Goal: Information Seeking & Learning: Find specific fact

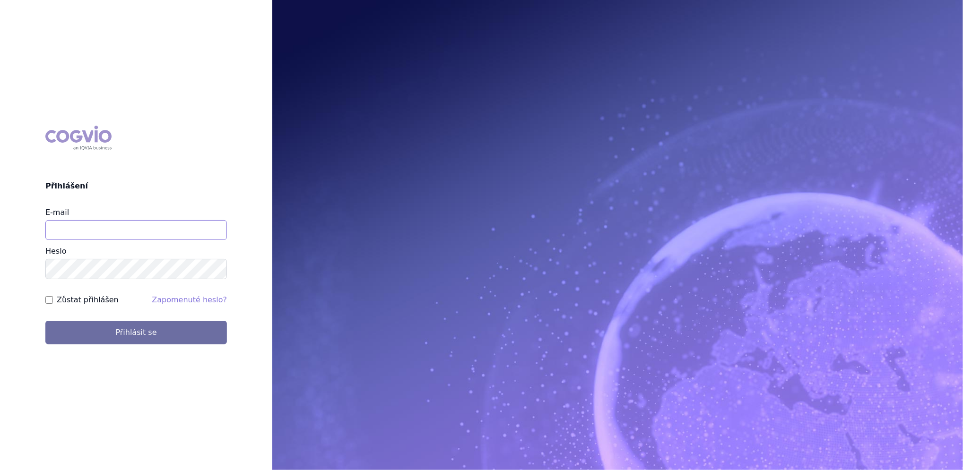
type input "katerina.hodysova_ext@nordicpharma.com"
click at [49, 300] on input "Zůstat přihlášen" at bounding box center [49, 300] width 8 height 8
checkbox input "true"
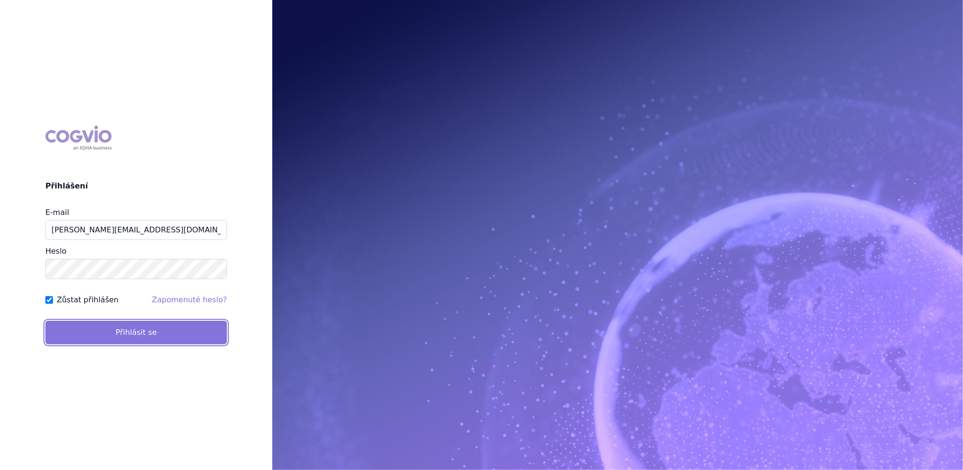
click at [96, 329] on button "Přihlásit se" at bounding box center [135, 333] width 181 height 24
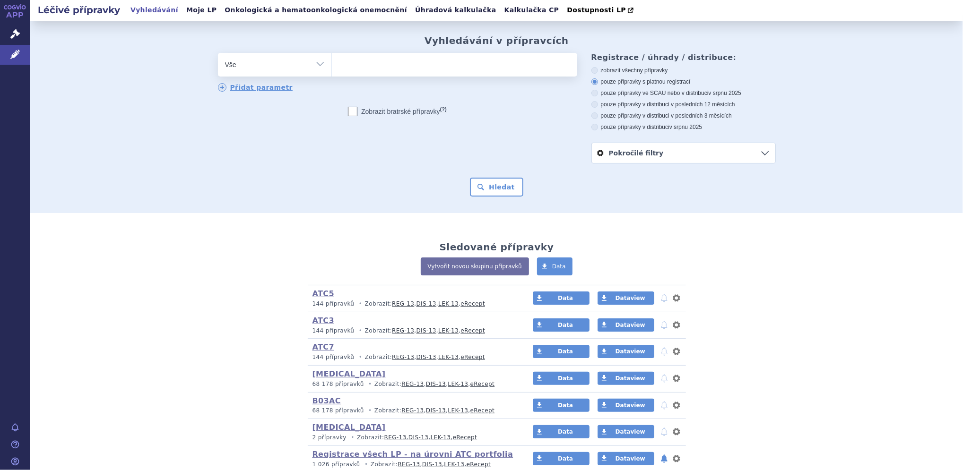
click at [366, 61] on ul at bounding box center [454, 63] width 245 height 20
click at [332, 61] on select at bounding box center [331, 64] width 0 height 24
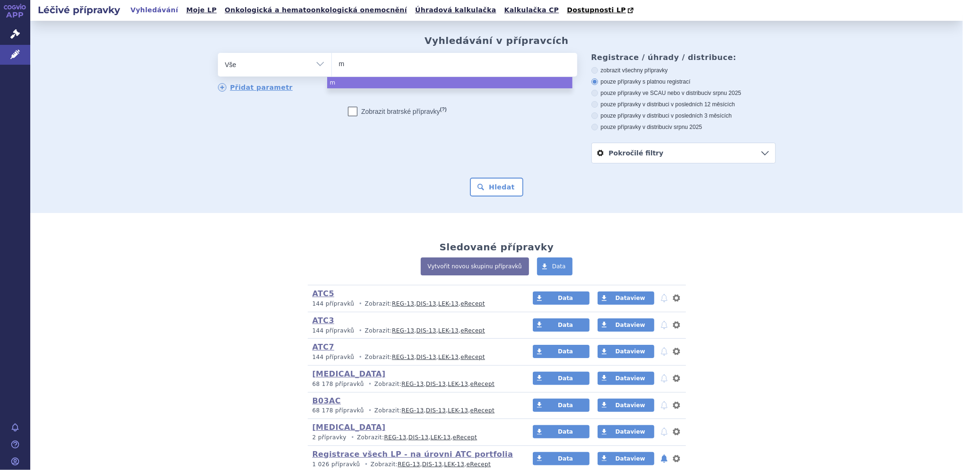
type input "mi"
type input "mif"
type input "mife"
type input "mifeg"
type input "mifegyn"
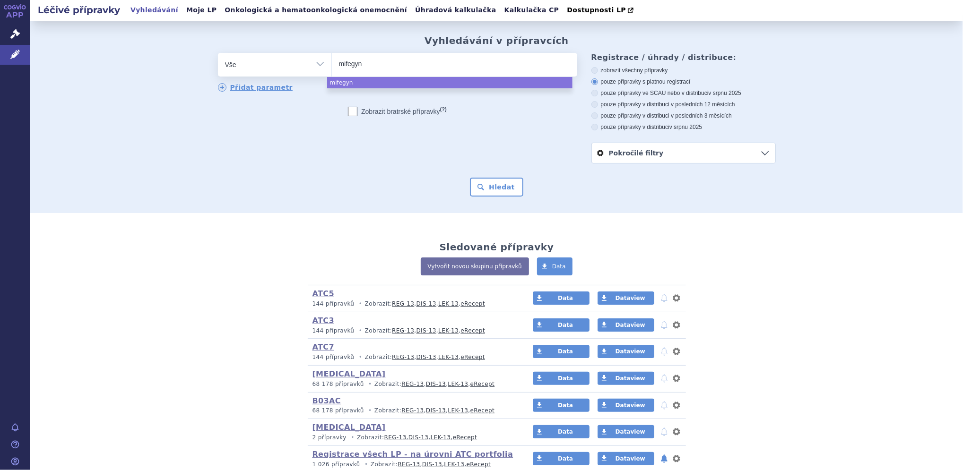
type input "mifegyne"
select select "mifegyne"
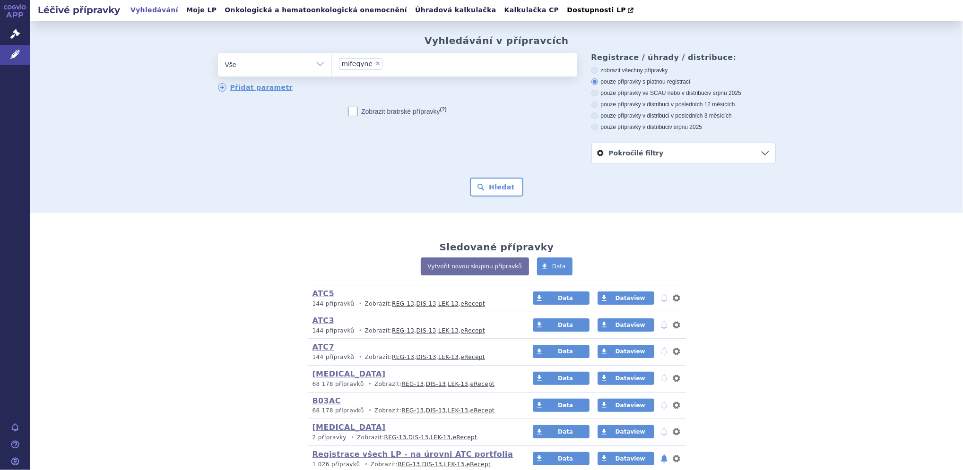
click at [313, 63] on select "Vše Přípravek/SUKL kód MAH VPOIS ATC/Aktivní látka Léková forma Síla" at bounding box center [274, 63] width 113 height 21
select select "filter-product"
click at [218, 53] on select "Vše Přípravek/SUKL kód MAH VPOIS ATC/Aktivní látka Léková forma Síla" at bounding box center [274, 63] width 113 height 21
click at [360, 63] on ul at bounding box center [454, 63] width 245 height 20
click at [332, 63] on select at bounding box center [331, 64] width 0 height 24
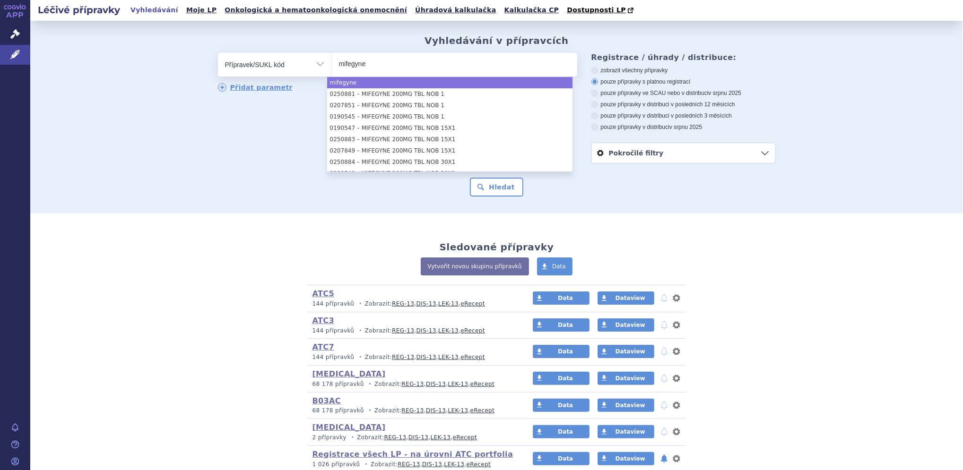
type input "mifegyne"
select select "mifegyne"
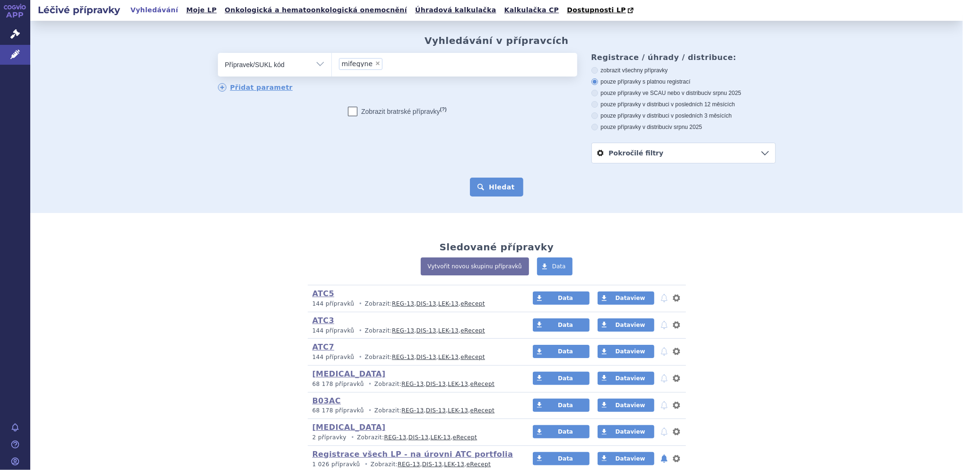
click at [494, 187] on button "Hledat" at bounding box center [496, 187] width 53 height 19
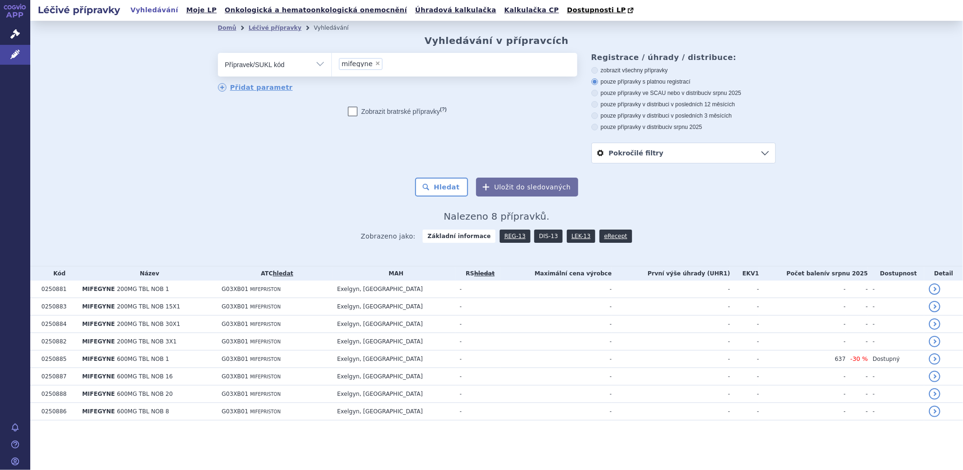
click at [547, 233] on link "DIS-13" at bounding box center [548, 236] width 28 height 13
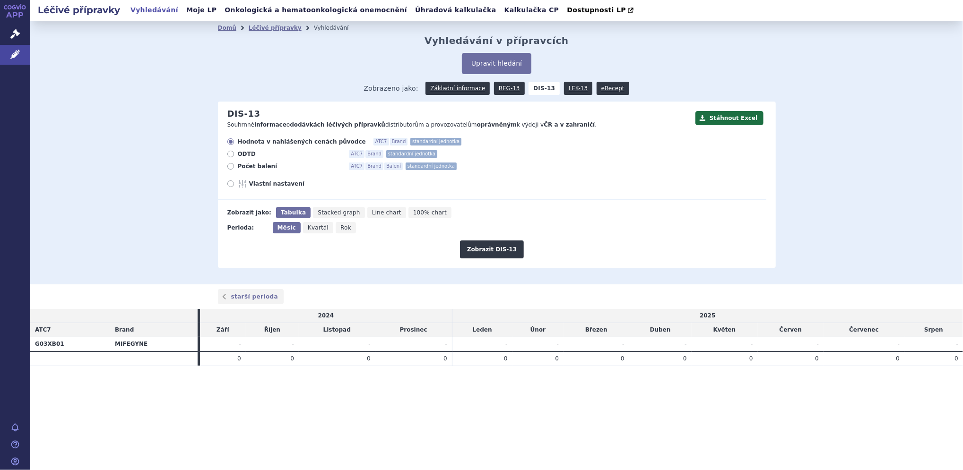
click at [230, 166] on icon at bounding box center [230, 166] width 7 height 7
click at [230, 166] on input "Počet balení ATC7 Brand Balení standardní jednotka" at bounding box center [231, 167] width 6 height 6
radio input "true"
click at [505, 249] on button "Zobrazit DIS-13" at bounding box center [492, 250] width 64 height 18
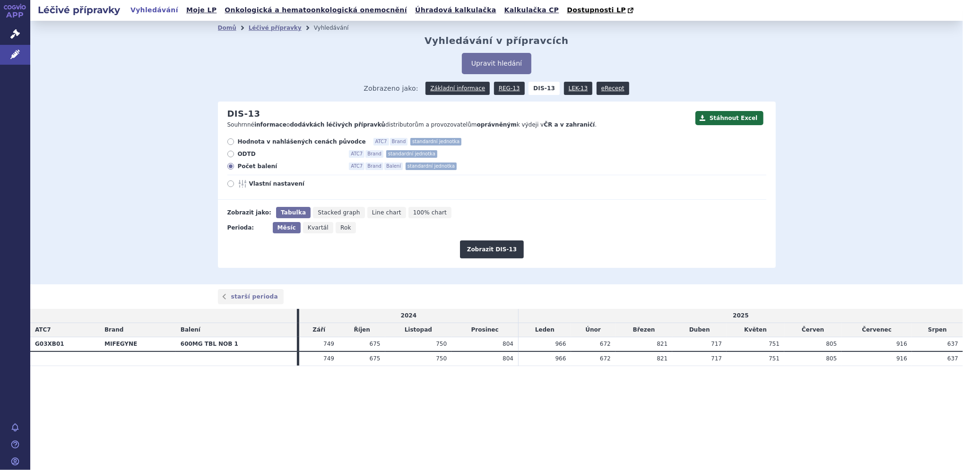
click at [340, 230] on span "Rok" at bounding box center [345, 227] width 11 height 7
click at [336, 228] on input "Rok" at bounding box center [339, 225] width 6 height 6
radio input "true"
click at [484, 250] on button "Zobrazit DIS-13" at bounding box center [492, 250] width 64 height 18
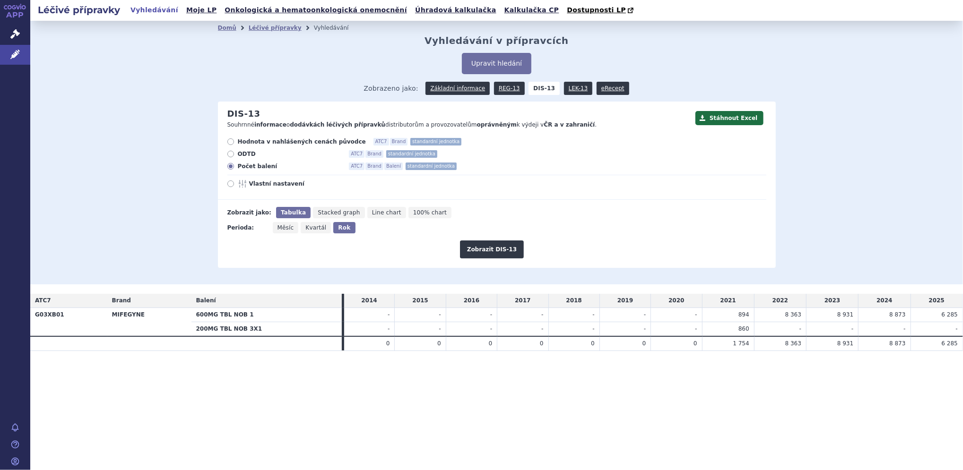
drag, startPoint x: 715, startPoint y: 343, endPoint x: 964, endPoint y: 337, distance: 249.1
click at [962, 337] on html "APP Správní řízení Léčivé přípravky Notifikace [GEOGRAPHIC_DATA] [PERSON_NAME] …" at bounding box center [481, 235] width 963 height 470
click at [872, 383] on section "Domů Léčivé přípravky Vyhledávání Vyhledávání v přípravcích Upravit hledání ods…" at bounding box center [496, 205] width 932 height 368
drag, startPoint x: 731, startPoint y: 343, endPoint x: 964, endPoint y: 343, distance: 233.9
click at [962, 343] on html "APP Správní řízení Léčivé přípravky Notifikace Nápověda Kateřina Hodysová Vyhle…" at bounding box center [481, 235] width 963 height 470
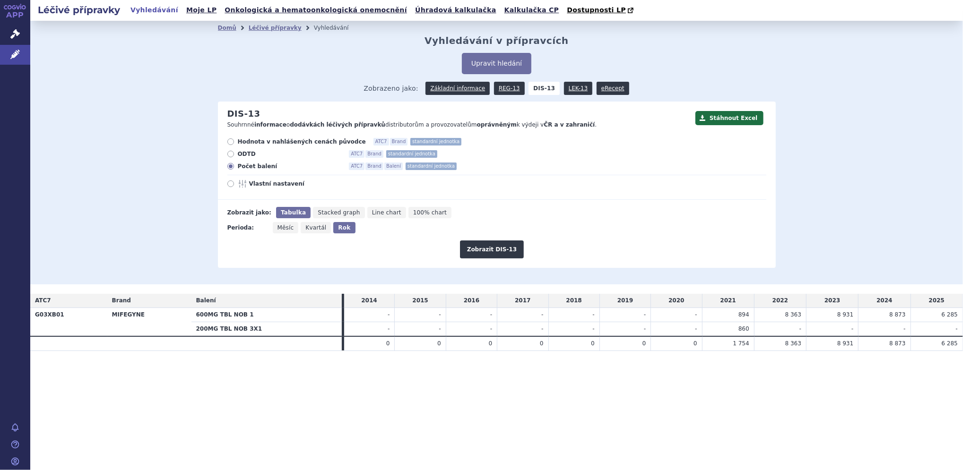
copy table "ATC7 Brand Balení 2014 2015 2016 2017 2018 2019 2020 2021 2022 2023 2024 2025 G…"
click at [450, 88] on link "Základní informace" at bounding box center [457, 88] width 64 height 13
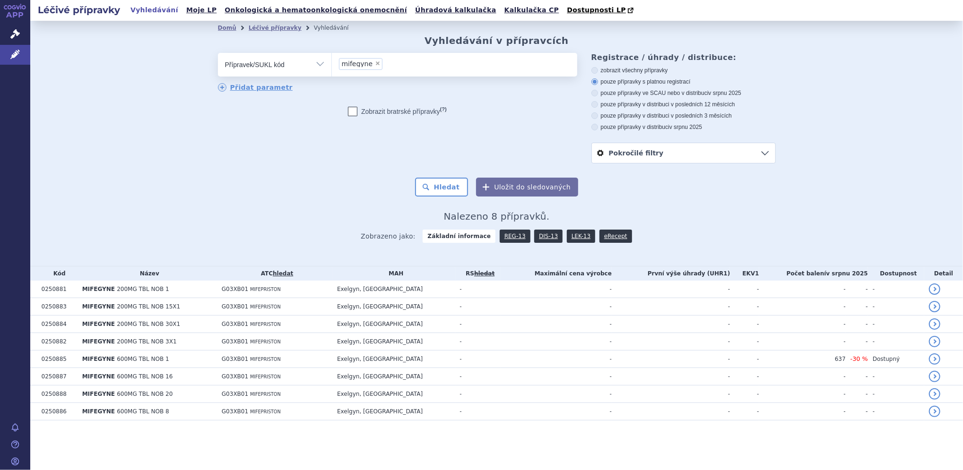
click at [594, 71] on icon at bounding box center [594, 70] width 7 height 7
click at [594, 71] on input "zobrazit všechny přípravky" at bounding box center [595, 72] width 6 height 6
radio input "true"
click at [444, 182] on button "Hledat" at bounding box center [441, 187] width 53 height 19
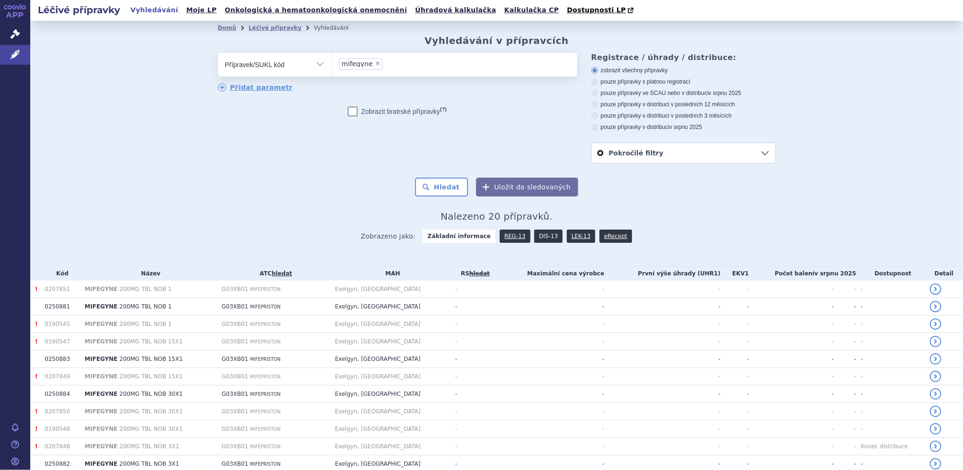
click at [539, 238] on link "DIS-13" at bounding box center [548, 236] width 28 height 13
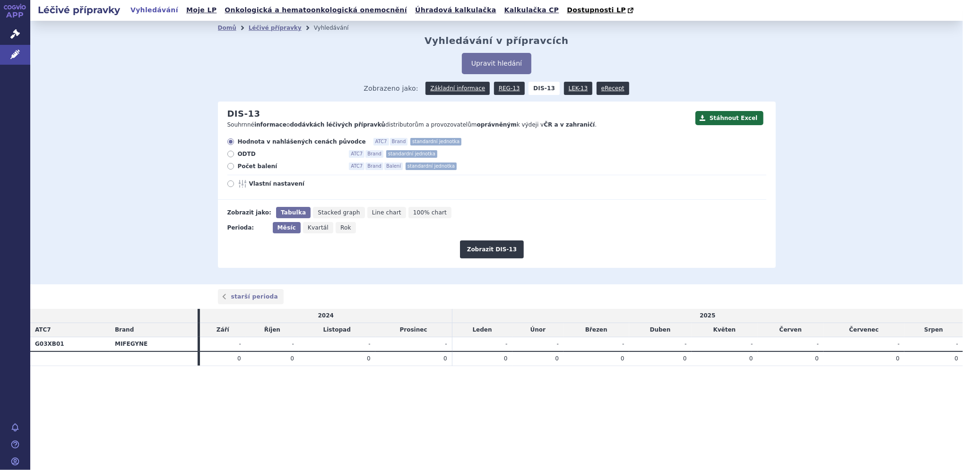
click at [229, 168] on icon at bounding box center [230, 166] width 7 height 7
click at [229, 168] on input "Počet balení ATC7 Brand Balení standardní jednotka" at bounding box center [231, 167] width 6 height 6
radio input "true"
click at [344, 226] on icon "Rok" at bounding box center [346, 227] width 20 height 11
click at [342, 226] on input "Rok" at bounding box center [339, 225] width 6 height 6
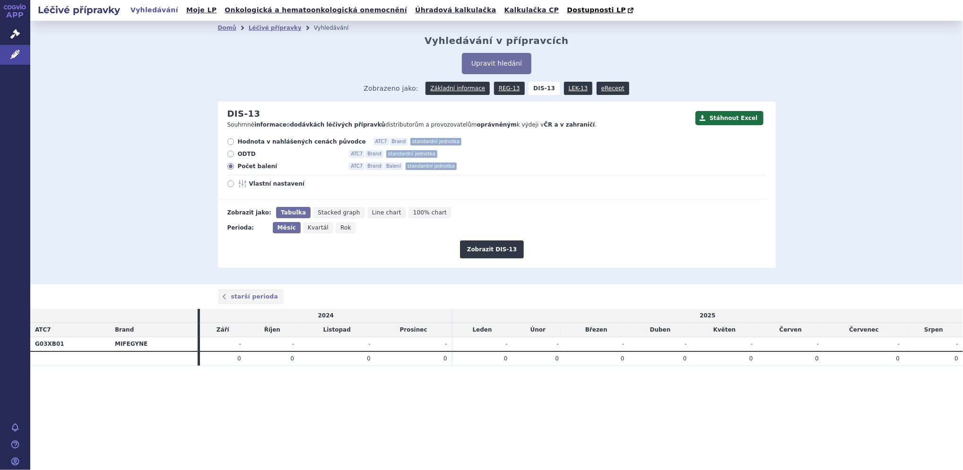
radio input "true"
click at [476, 246] on button "Zobrazit DIS-13" at bounding box center [492, 250] width 64 height 18
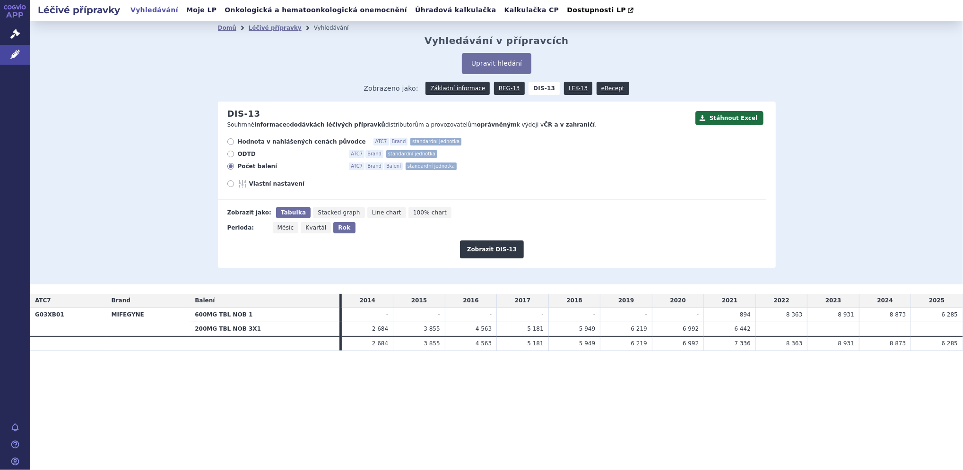
drag, startPoint x: 574, startPoint y: 345, endPoint x: 776, endPoint y: 353, distance: 202.9
click at [776, 353] on section "Domů Léčivé přípravky Vyhledávání Vyhledávání v přípravcích Upravit hledání ods…" at bounding box center [496, 205] width 932 height 368
click at [530, 415] on div "Léčivé přípravky Vyhledávání Moje LP Onkologická a hematoonkologická onemocnění…" at bounding box center [496, 235] width 932 height 470
drag, startPoint x: 522, startPoint y: 347, endPoint x: 964, endPoint y: 334, distance: 442.9
click at [962, 334] on html "APP Správní řízení Léčivé přípravky Notifikace [GEOGRAPHIC_DATA] [PERSON_NAME] …" at bounding box center [481, 235] width 963 height 470
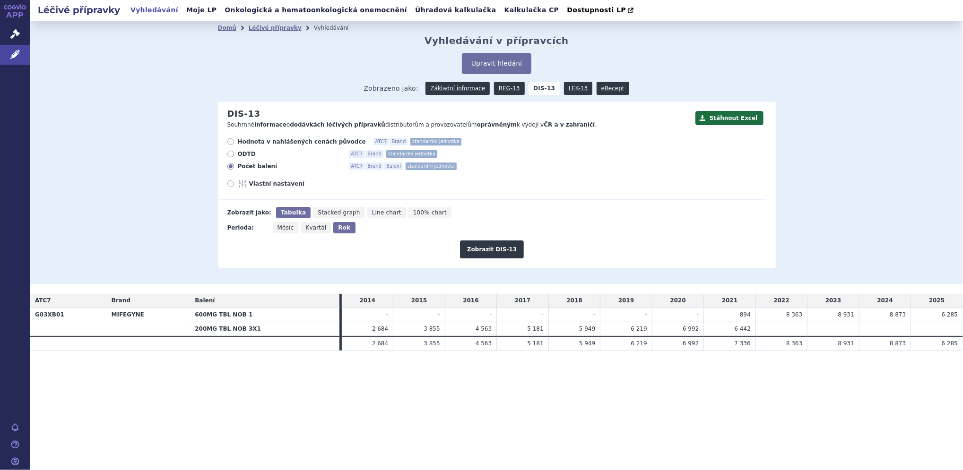
copy table "ATC7 Brand Balení 2014 2015 2016 2017 2018 2019 2020 2021 2022 2023 2024 2025 G…"
click at [844, 363] on section "Domů Léčivé přípravky Vyhledávání Vyhledávání v přípravcích Upravit hledání ods…" at bounding box center [496, 205] width 932 height 368
drag, startPoint x: 903, startPoint y: 340, endPoint x: 521, endPoint y: 343, distance: 382.8
click at [521, 343] on tr "2 684 3 855 4 563 5 181 5 949 6 219" at bounding box center [496, 343] width 932 height 14
copy tr "5 181 5 949 6 219 6 992 7 336 8 363 8 931 8 873"
